Goal: Information Seeking & Learning: Learn about a topic

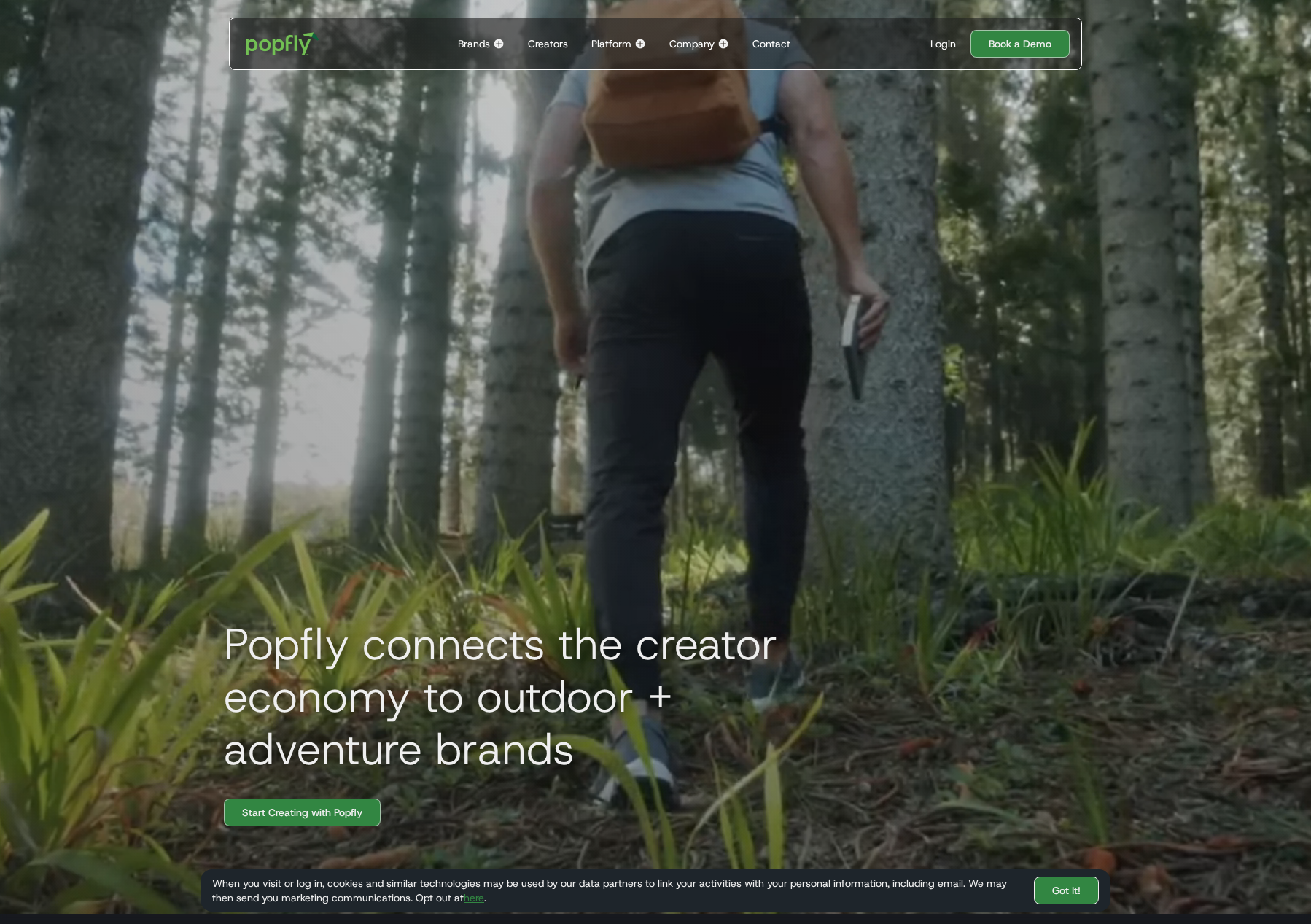
click at [1067, 885] on link "Got It!" at bounding box center [1066, 889] width 65 height 28
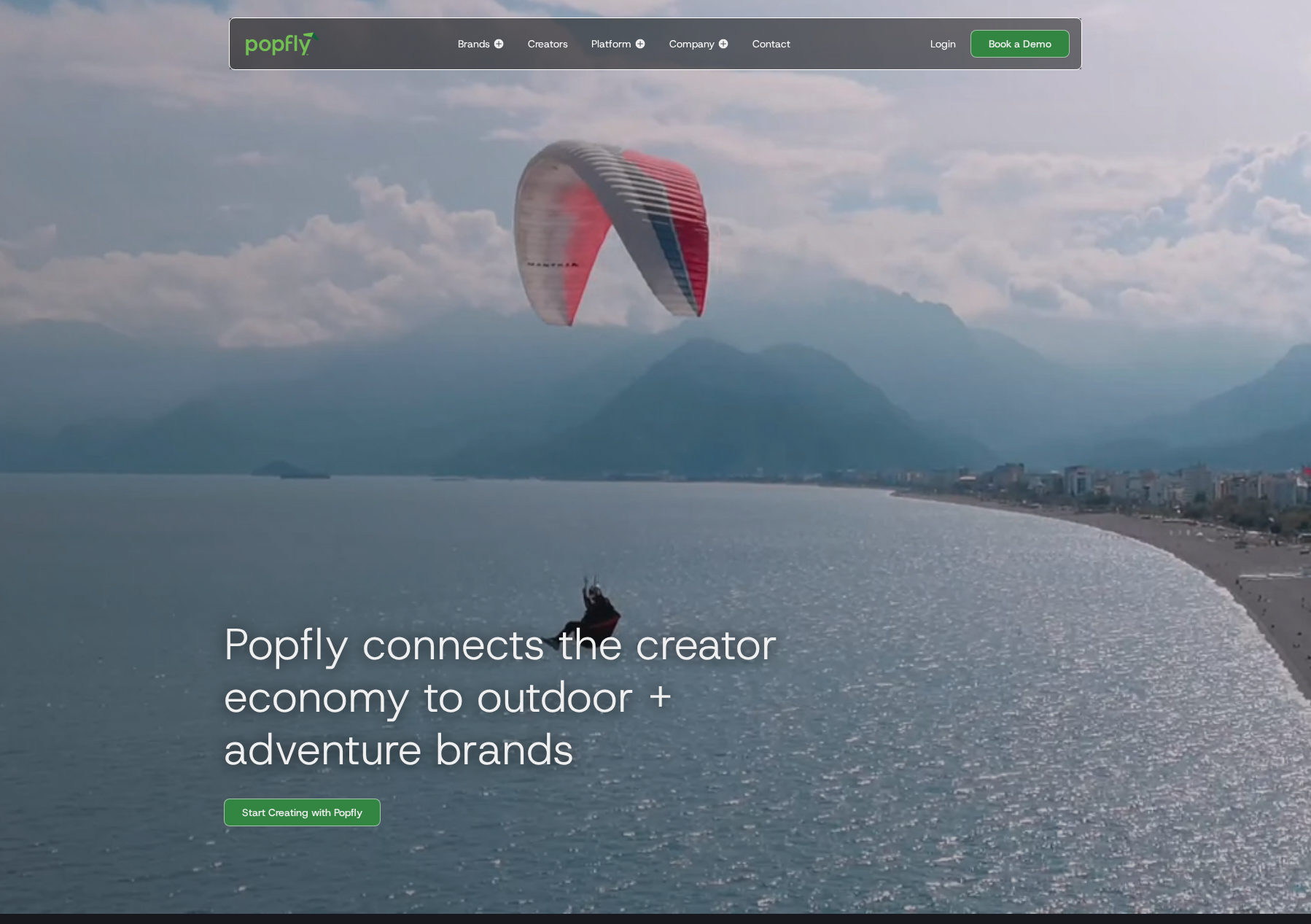
click at [1105, 911] on div "Popfly connects the creator economy to outdoor + adventure brands Start Creatin…" at bounding box center [655, 451] width 933 height 924
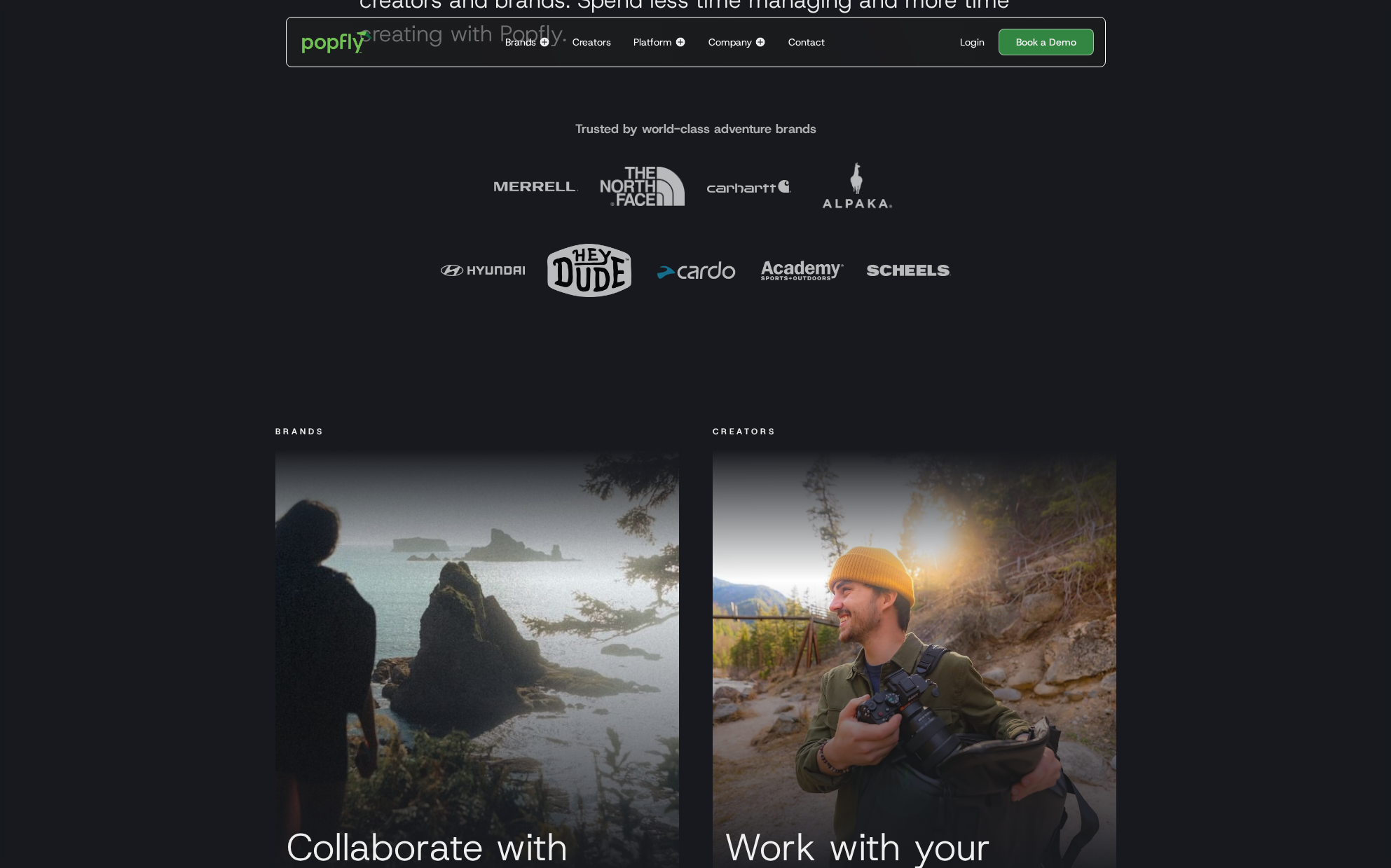
scroll to position [967, 0]
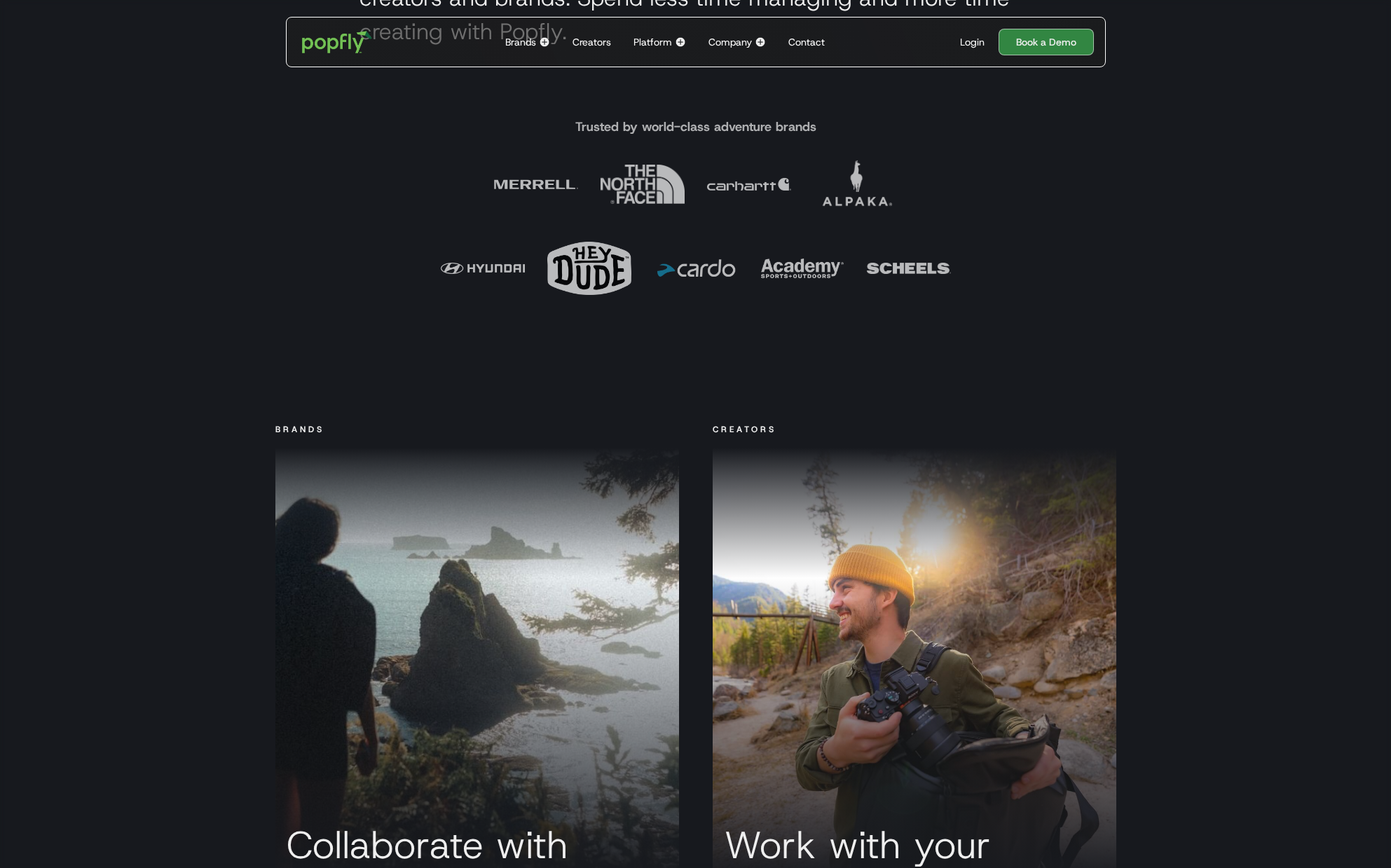
click at [671, 41] on div "Platform" at bounding box center [653, 42] width 39 height 14
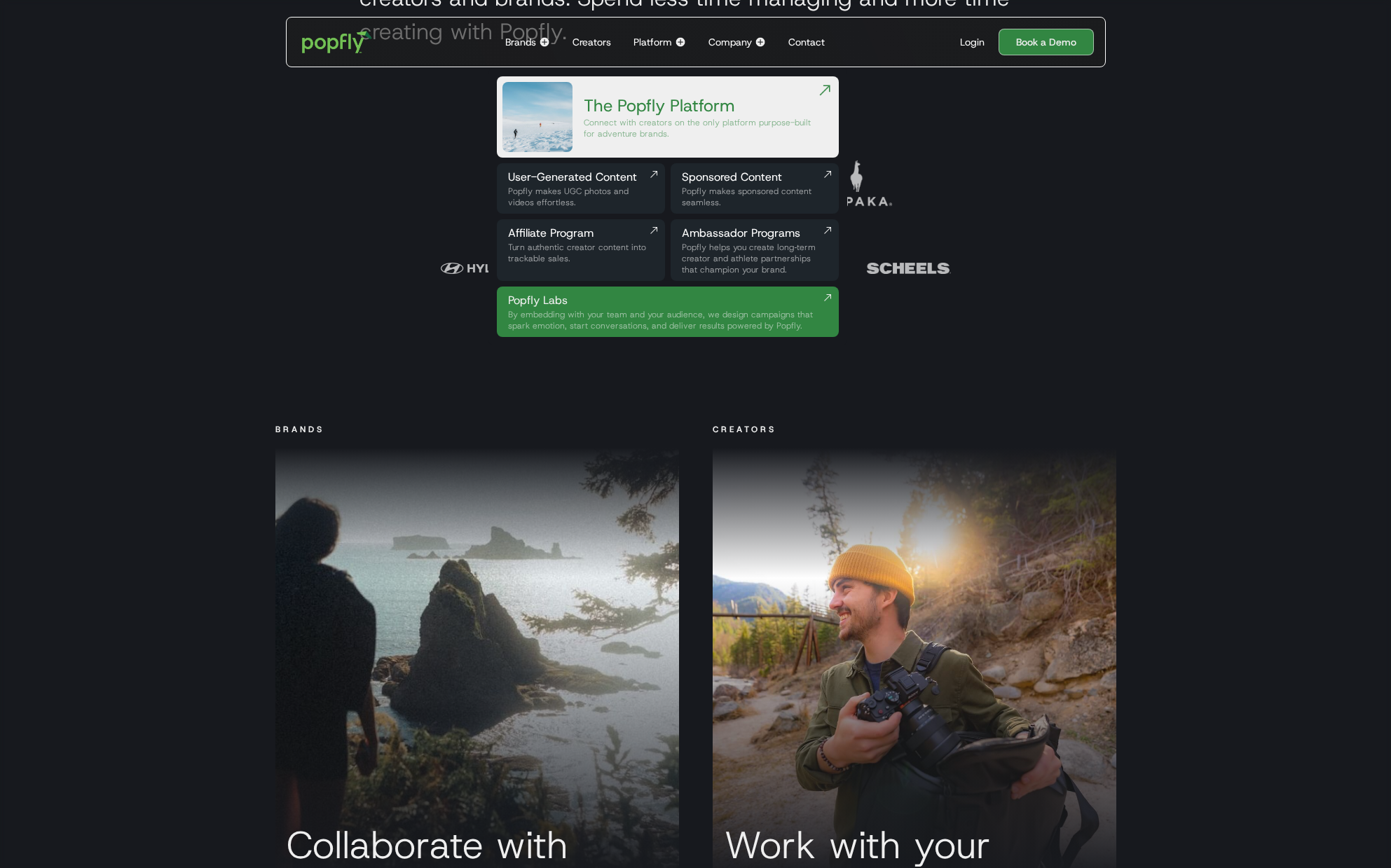
click at [618, 191] on div "Popfly makes UGC photos and videos effortless." at bounding box center [581, 197] width 146 height 22
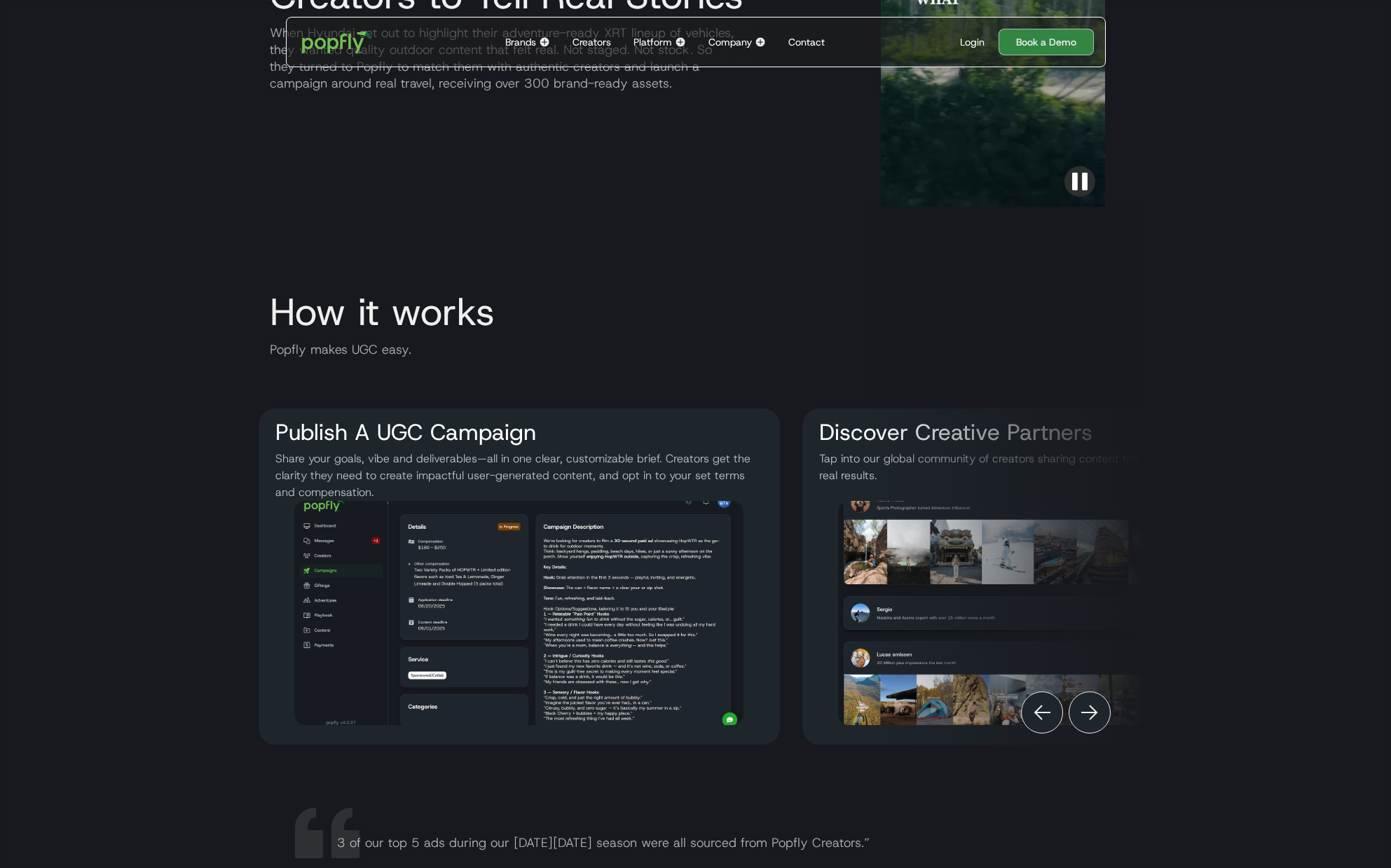
scroll to position [1739, 0]
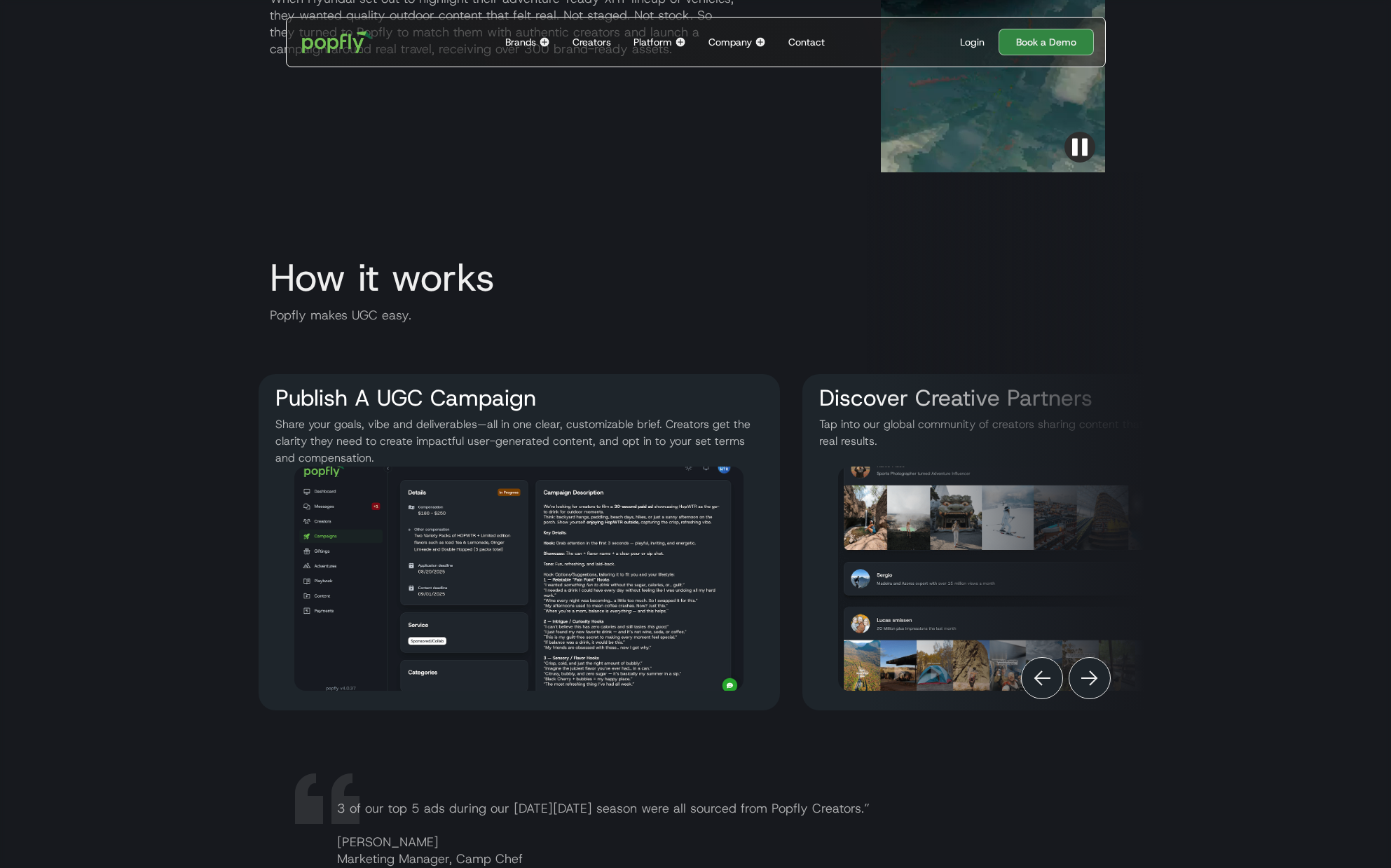
click at [1091, 675] on img "Next" at bounding box center [1090, 679] width 17 height 17
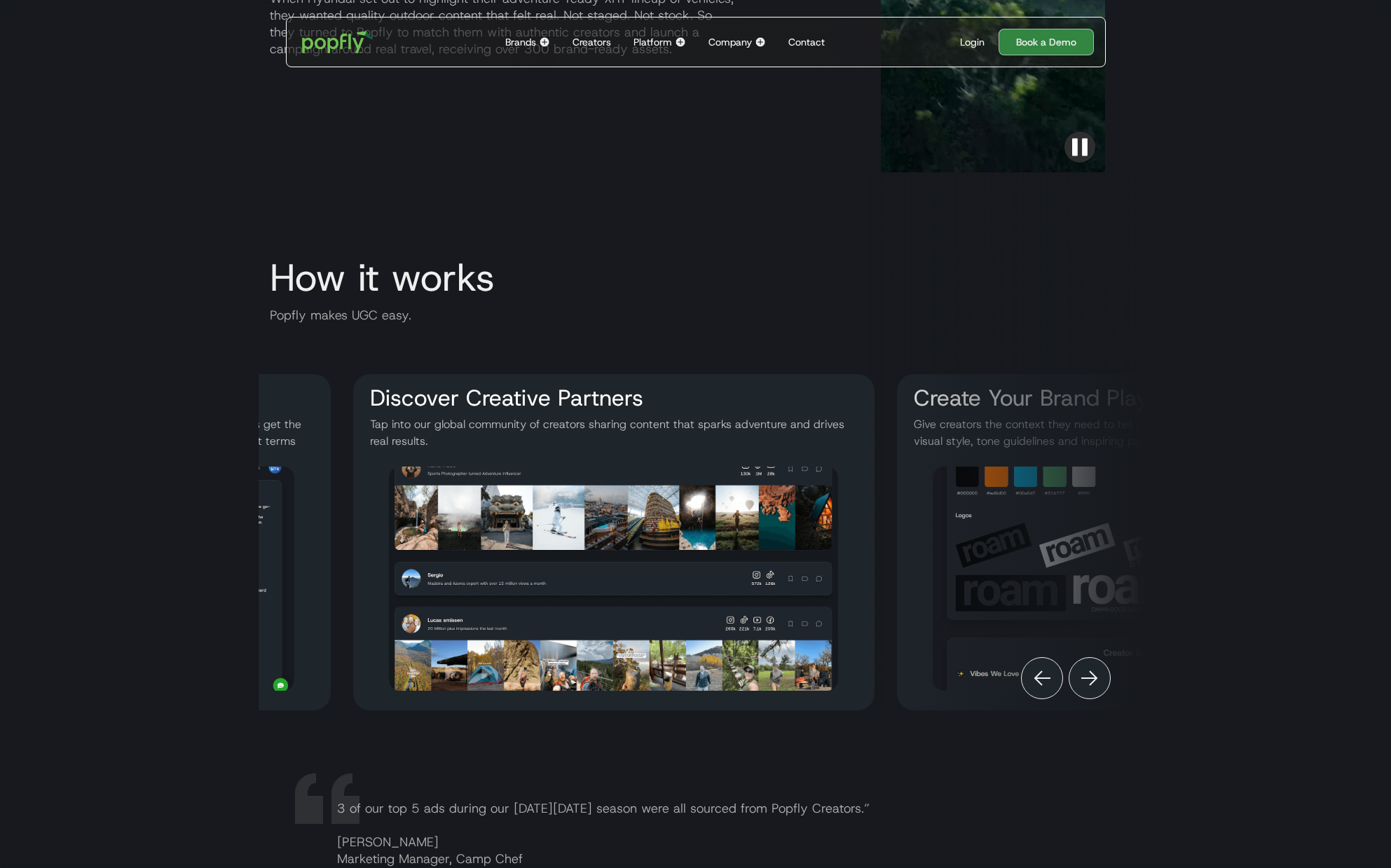
scroll to position [0, 550]
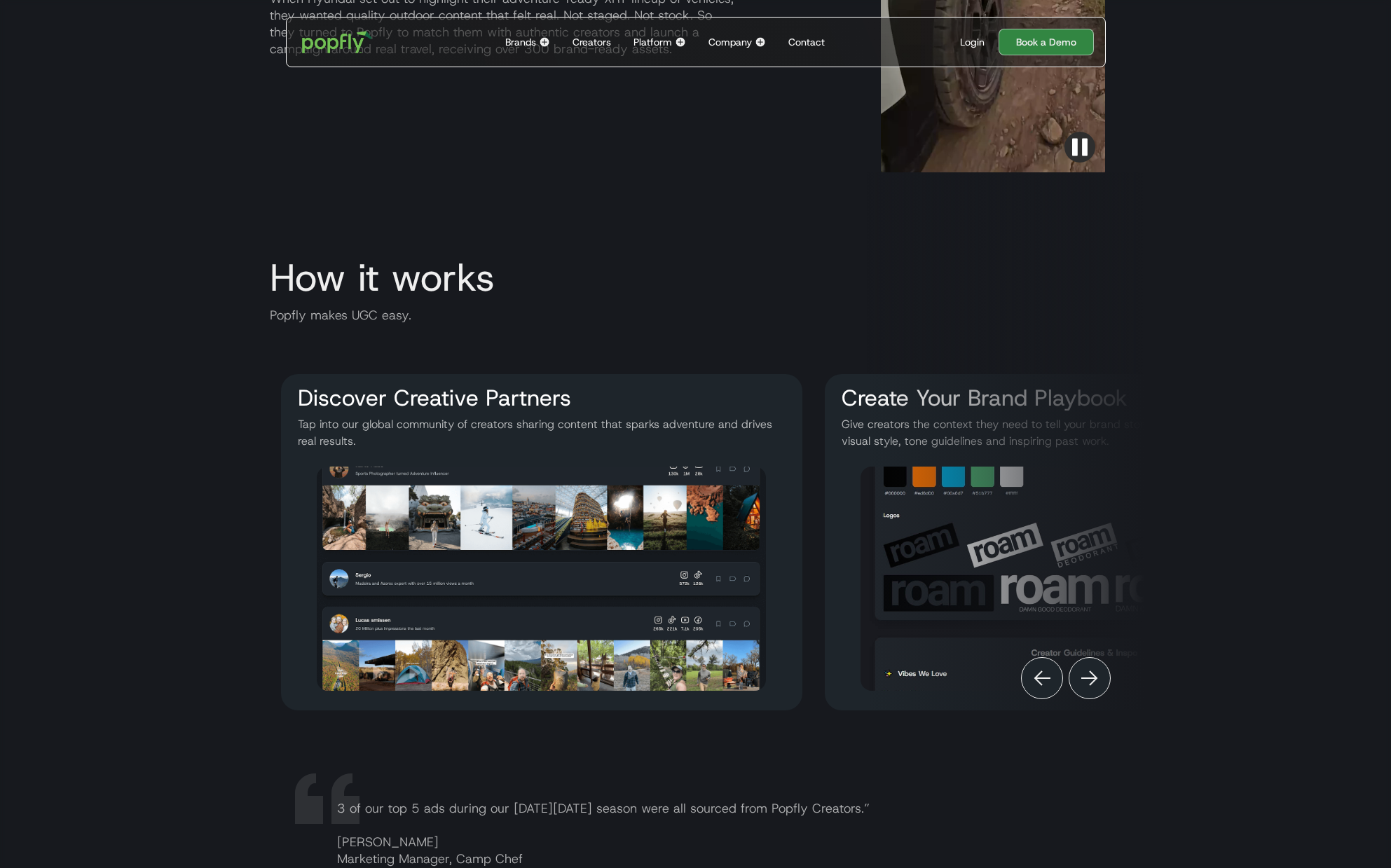
click at [1091, 675] on img "Next" at bounding box center [1090, 679] width 17 height 17
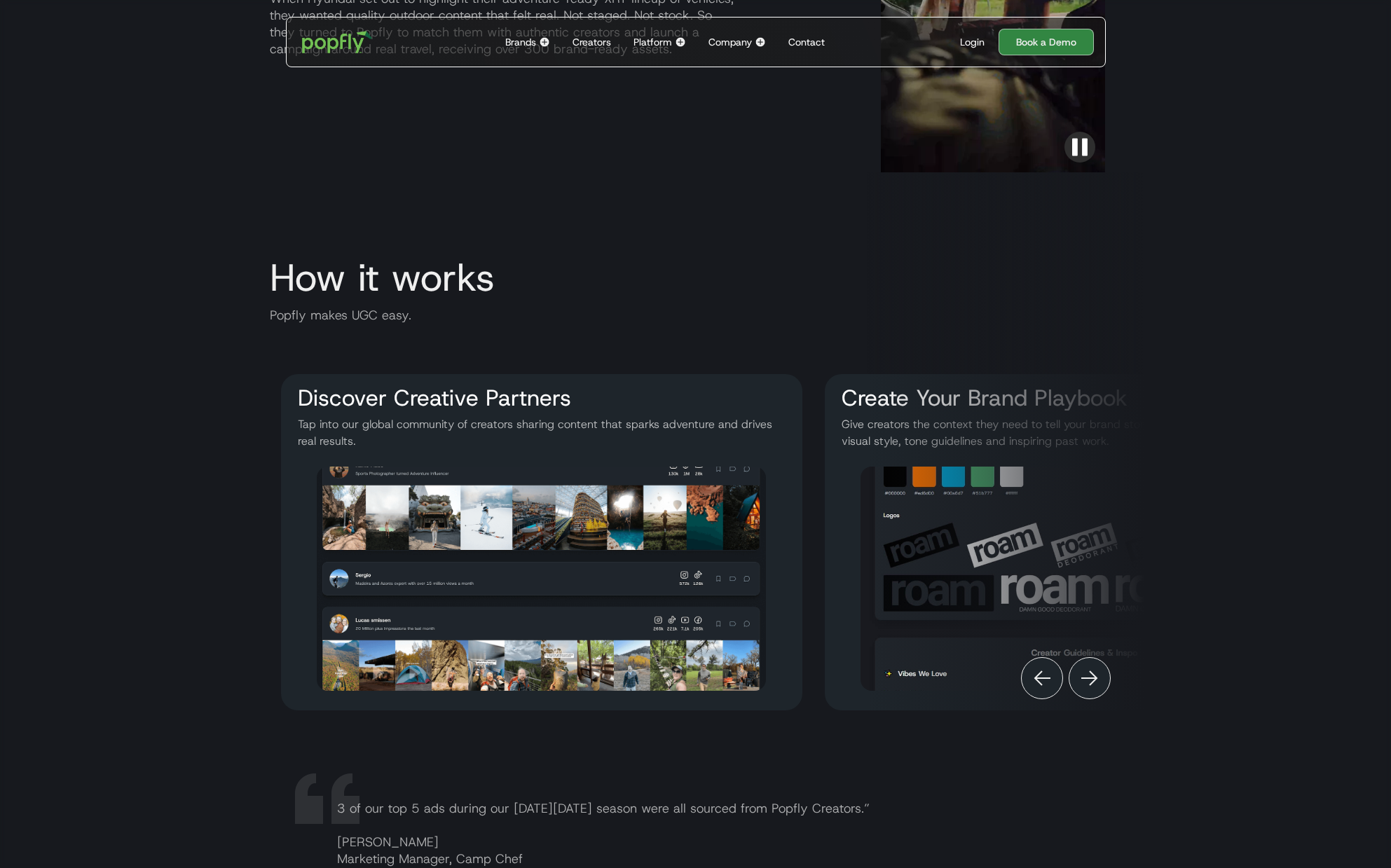
scroll to position [0, 1071]
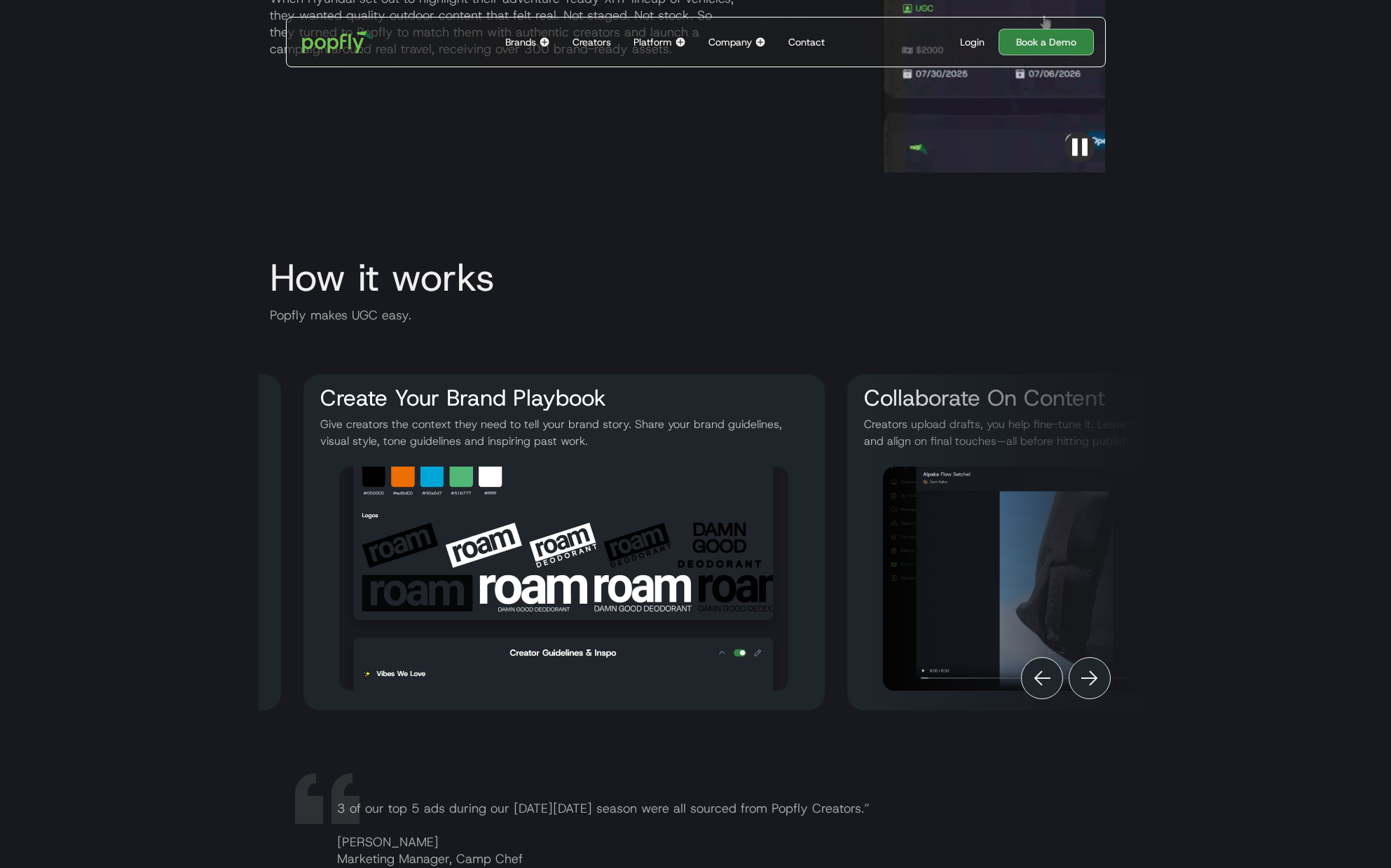
click at [1091, 675] on img "Next" at bounding box center [1090, 679] width 17 height 17
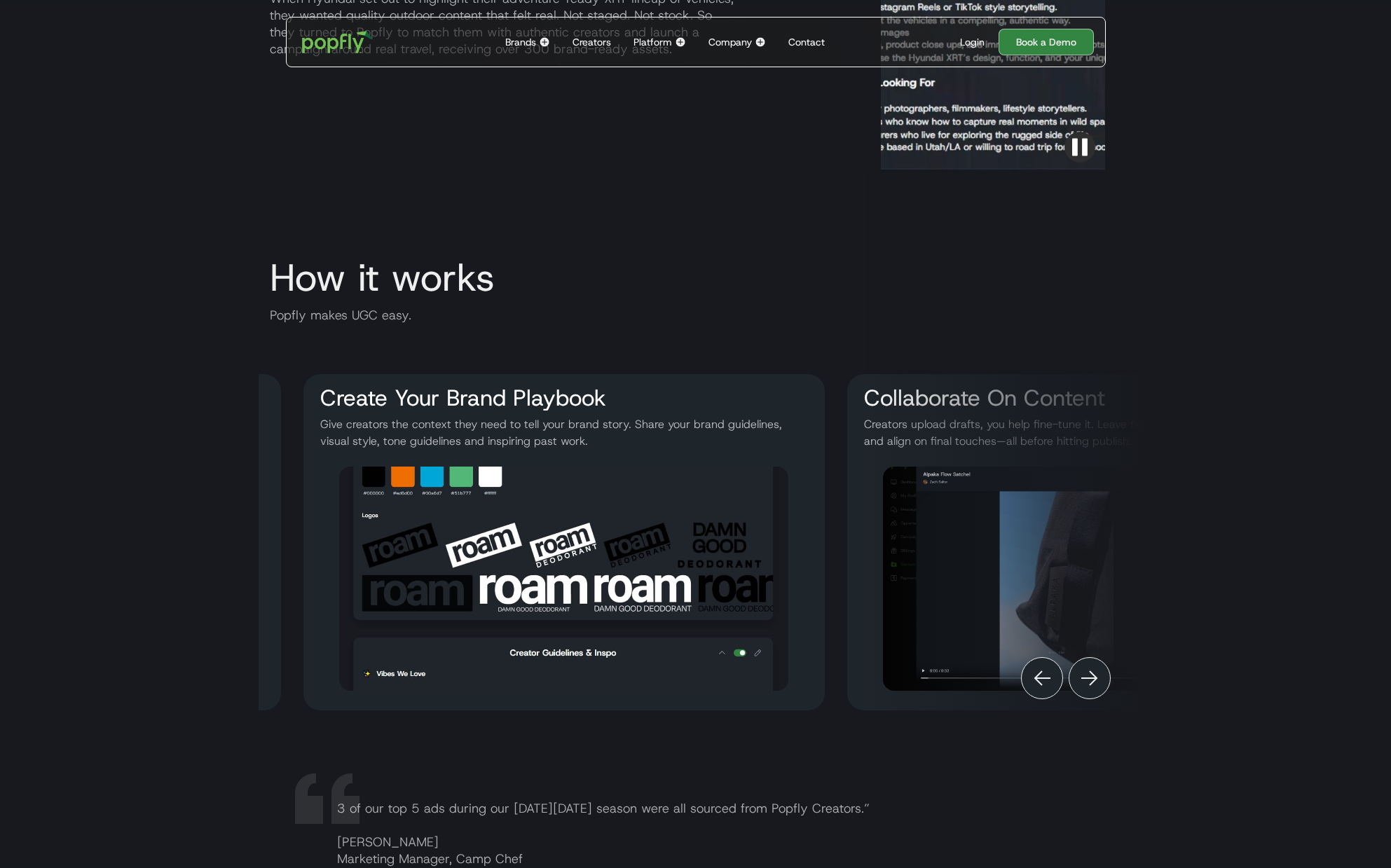
scroll to position [0, 1307]
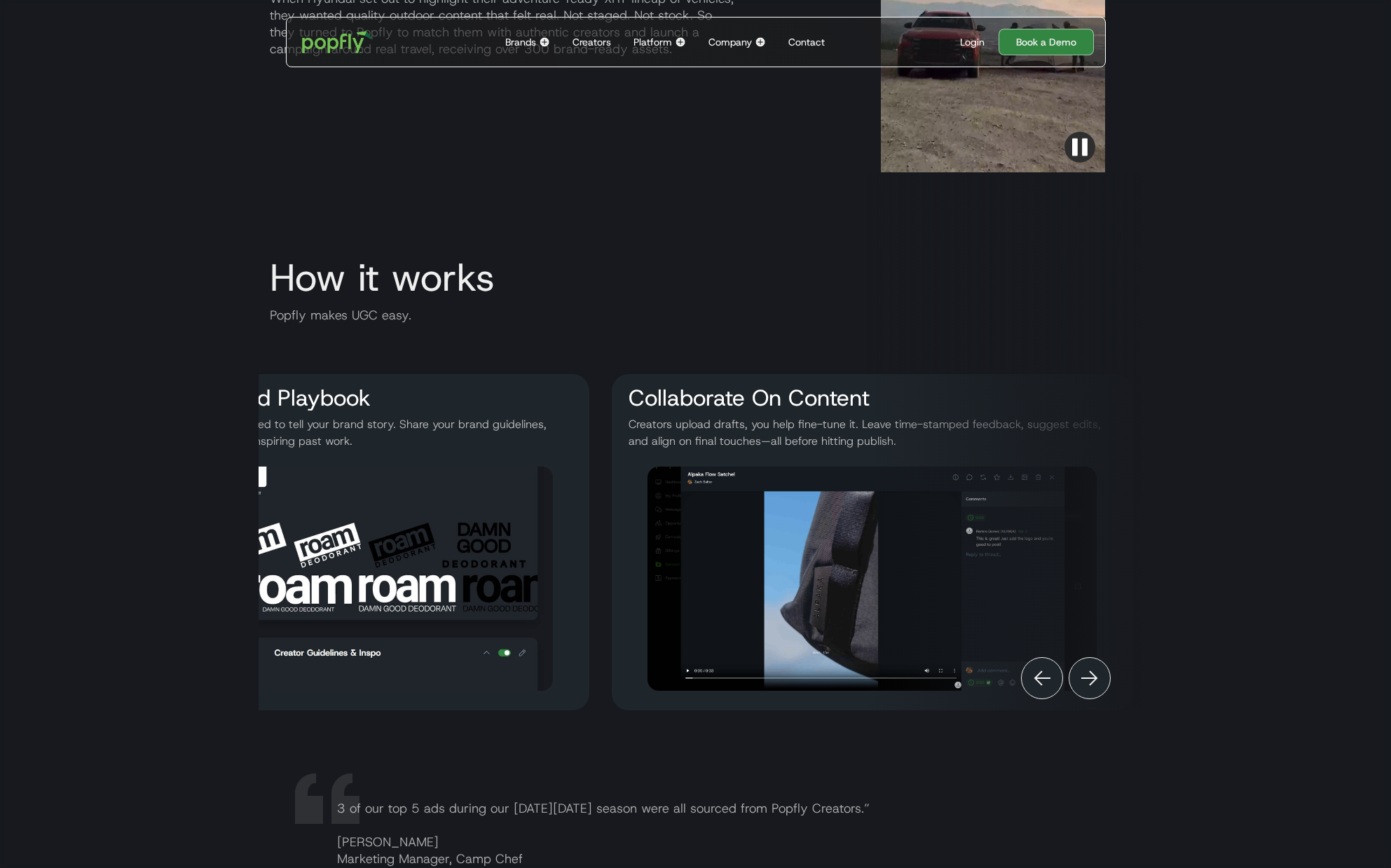
click at [1091, 675] on img "Next" at bounding box center [1090, 679] width 17 height 17
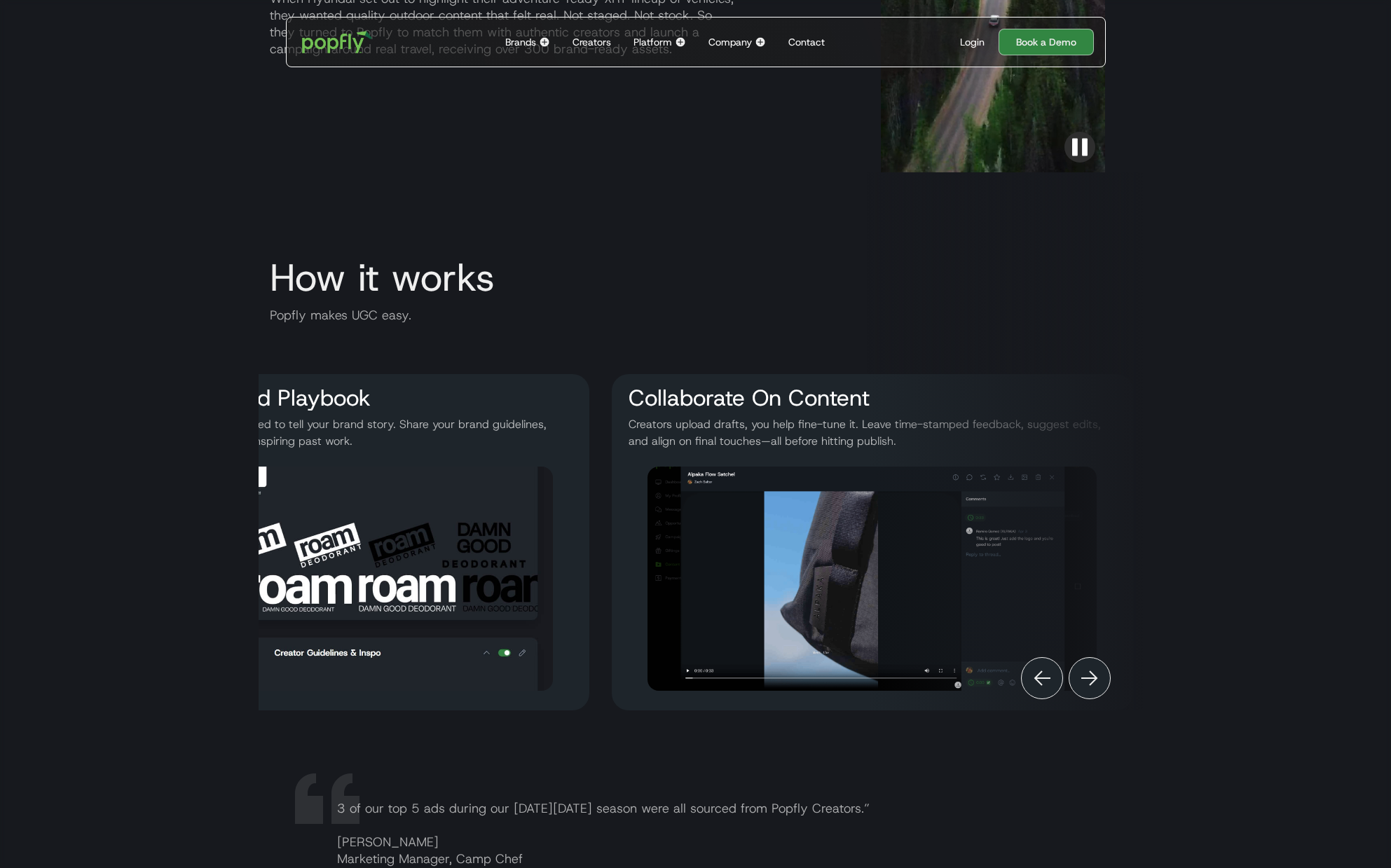
click at [1031, 675] on div "Previous" at bounding box center [1041, 678] width 42 height 42
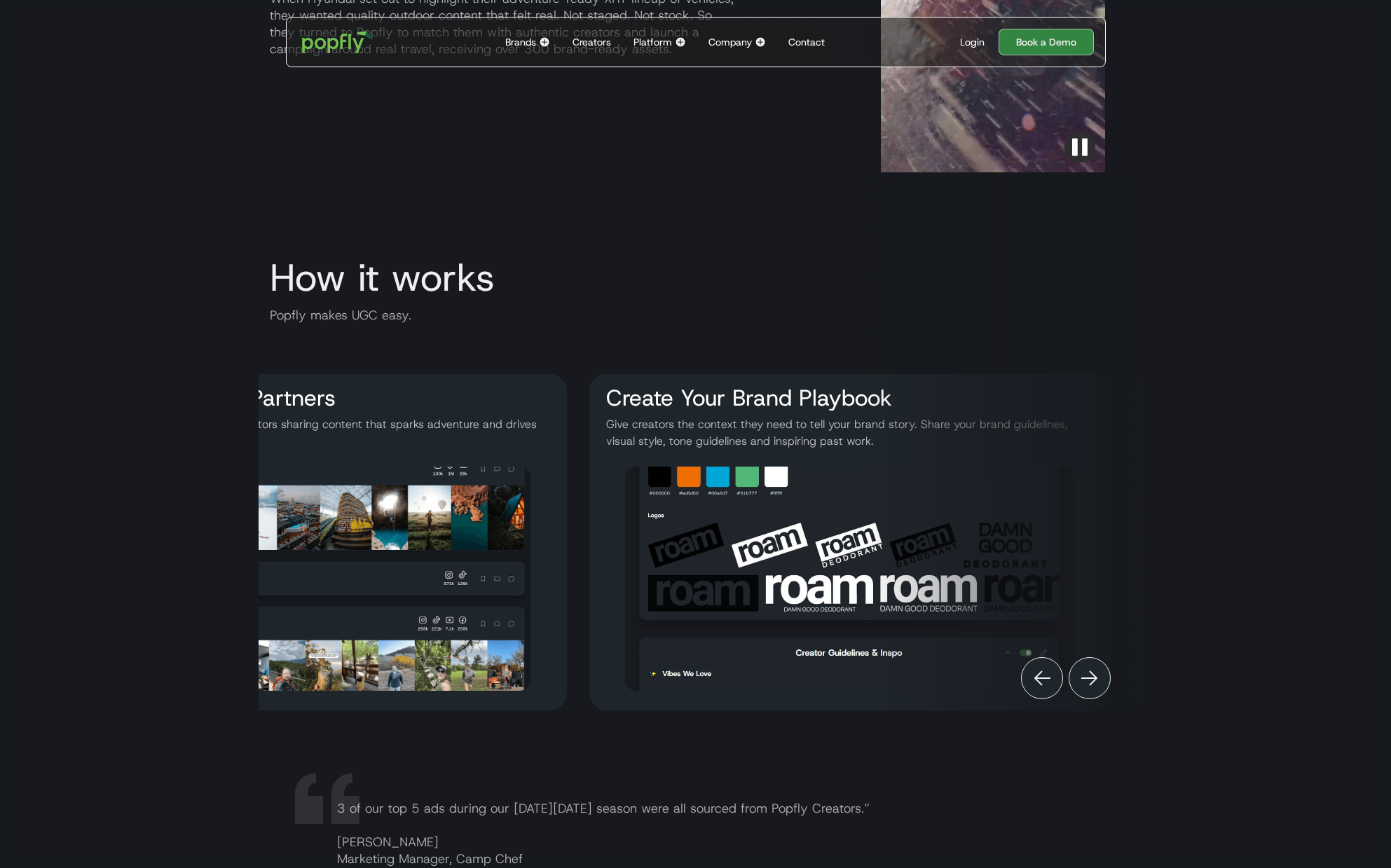
click at [1031, 675] on div "Previous" at bounding box center [1041, 678] width 42 height 42
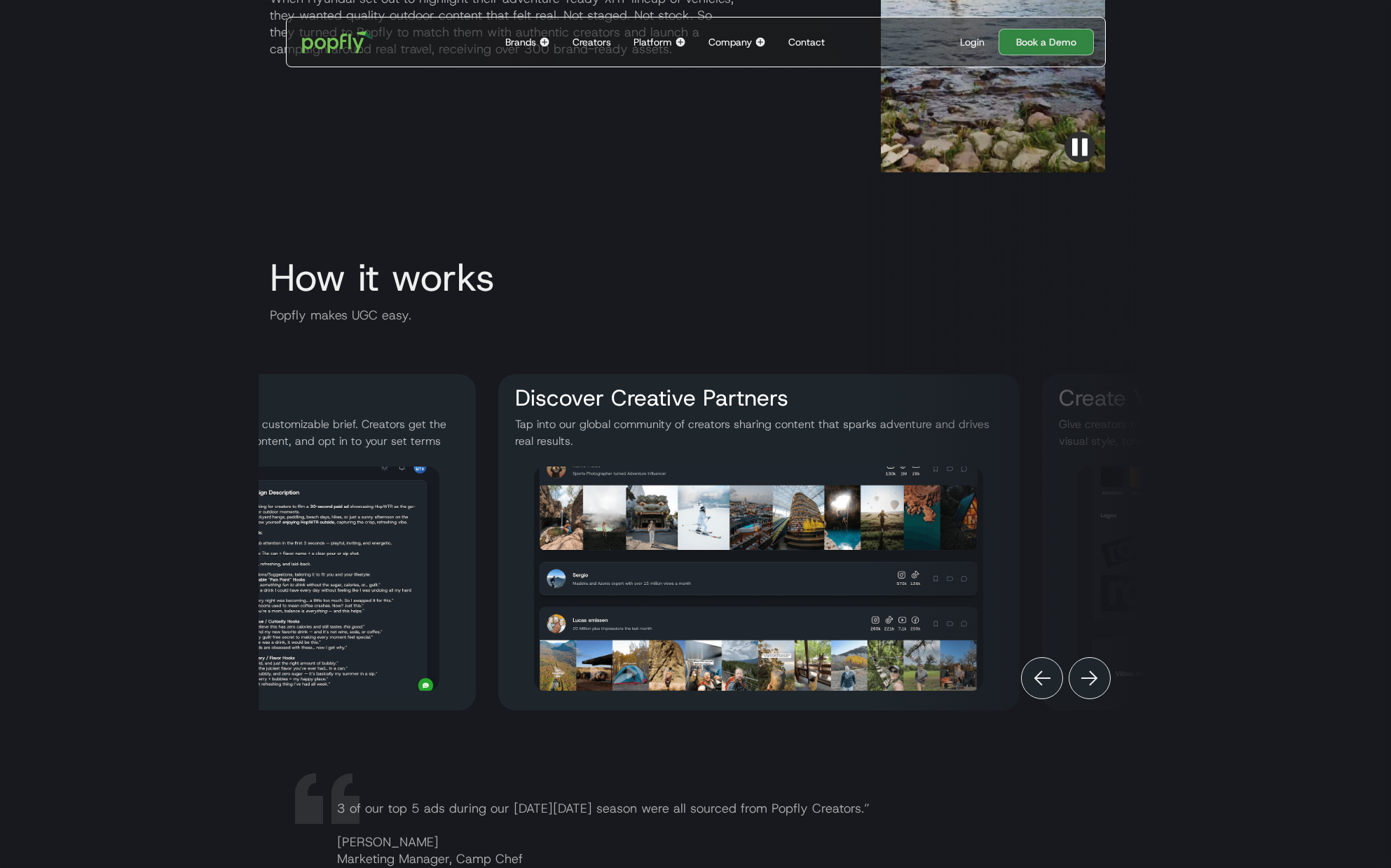
scroll to position [0, 263]
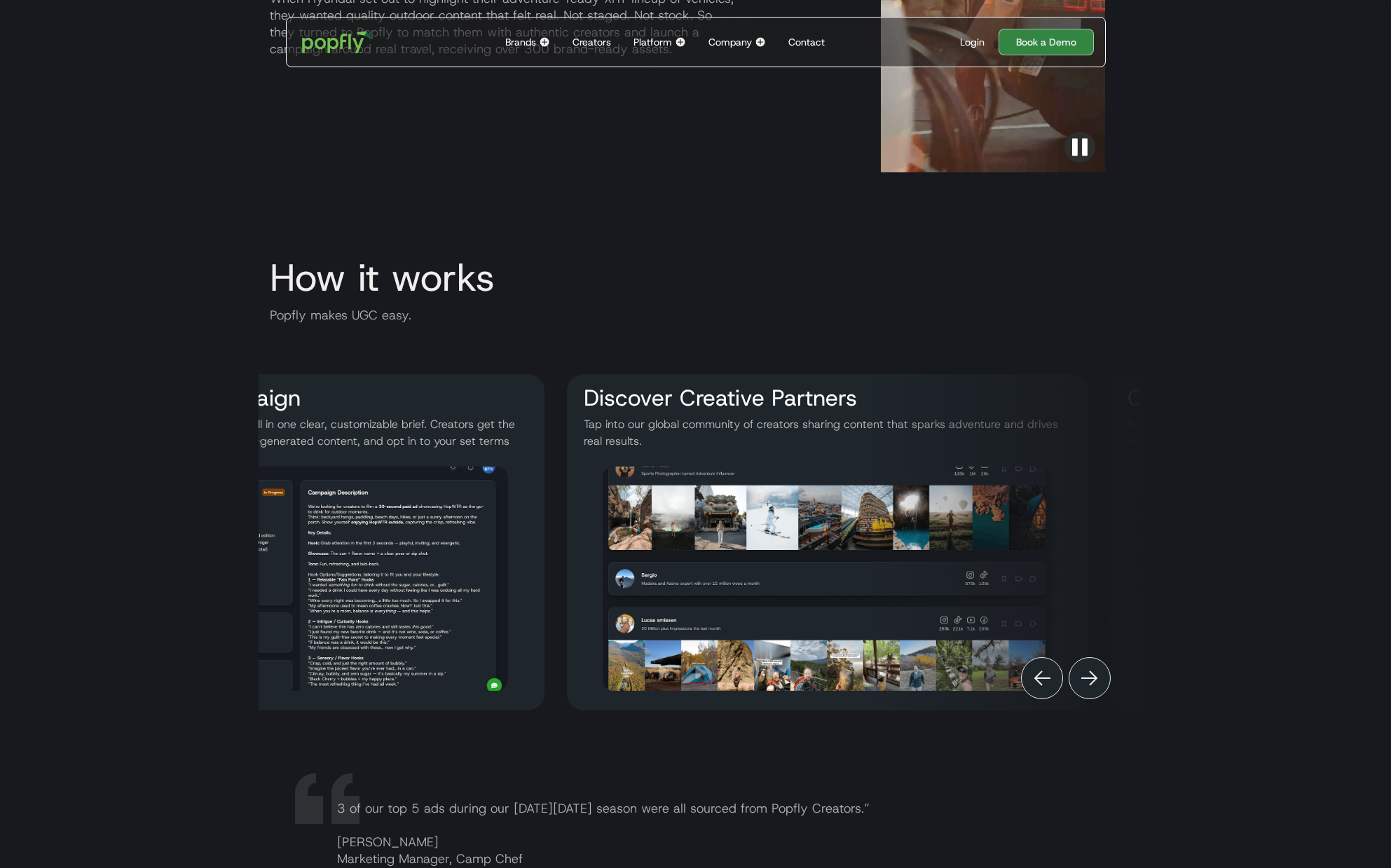
click at [1031, 675] on div "Previous" at bounding box center [1041, 678] width 42 height 42
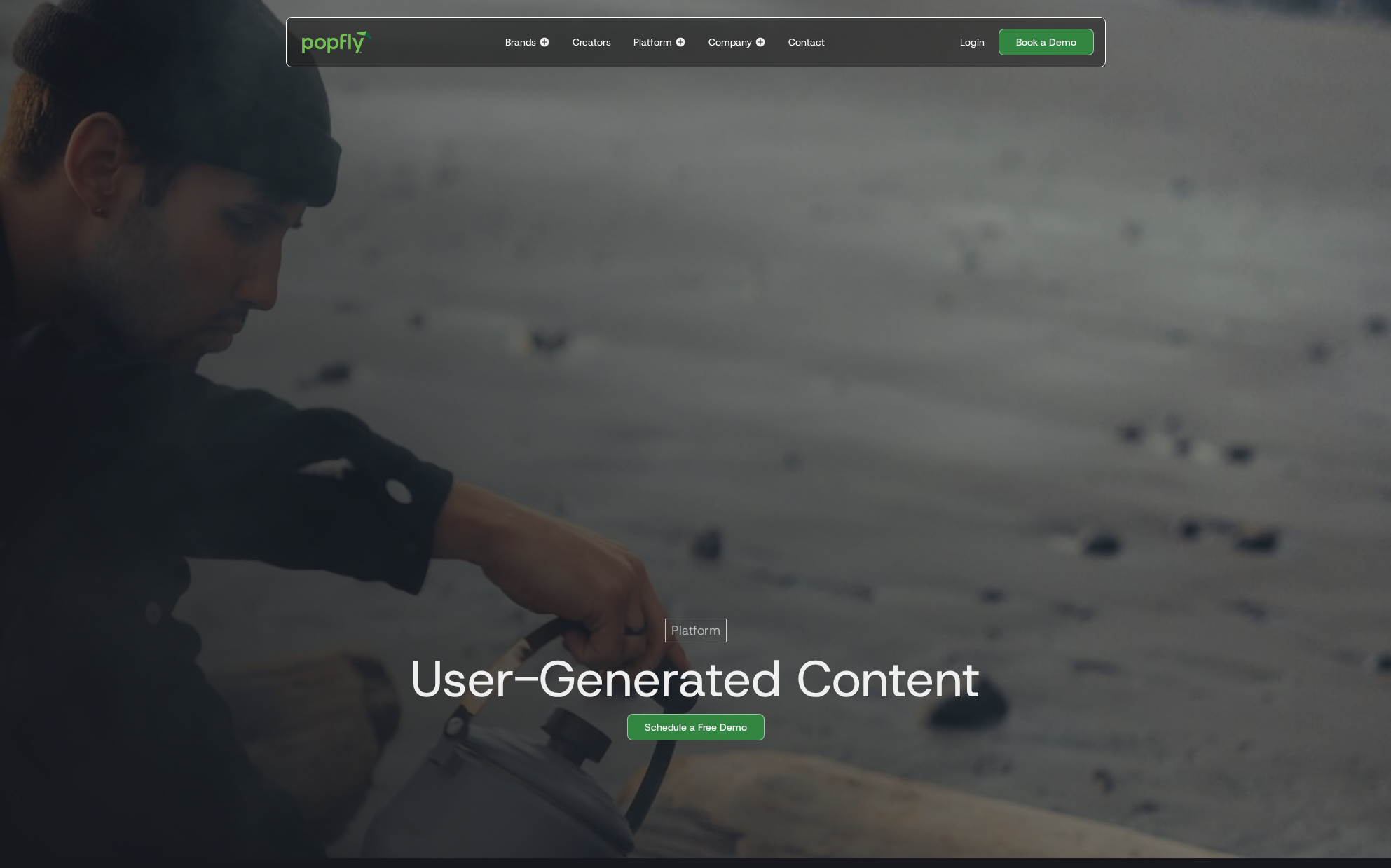
scroll to position [0, 0]
click at [601, 47] on div "Creators" at bounding box center [592, 42] width 39 height 14
